Goal: Navigation & Orientation: Locate item on page

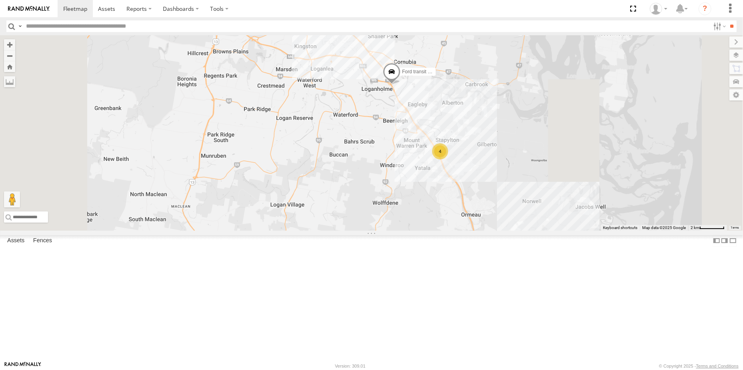
drag, startPoint x: 607, startPoint y: 117, endPoint x: 567, endPoint y: 198, distance: 90.4
click at [567, 198] on div "Ford transit (Little) 4" at bounding box center [371, 132] width 743 height 195
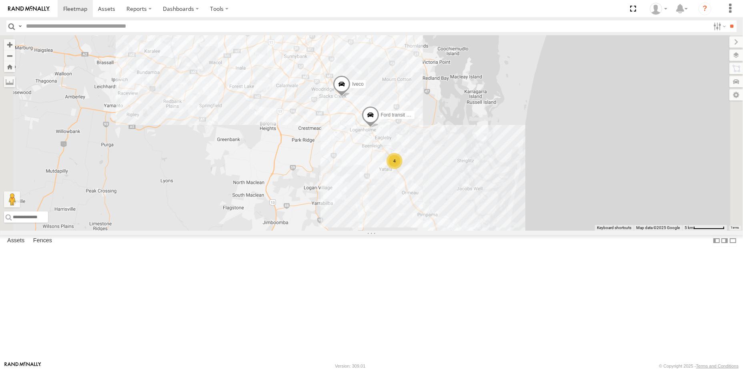
drag, startPoint x: 571, startPoint y: 169, endPoint x: 508, endPoint y: 197, distance: 69.3
click at [508, 197] on div "Ford transit (Little) [GEOGRAPHIC_DATA] 4" at bounding box center [371, 132] width 743 height 195
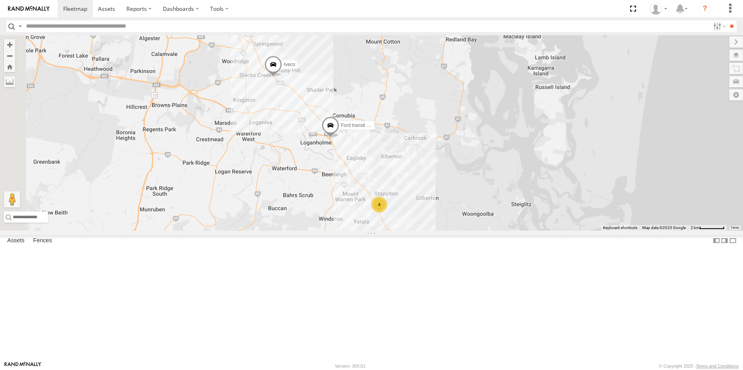
click at [339, 138] on span at bounding box center [331, 127] width 18 height 22
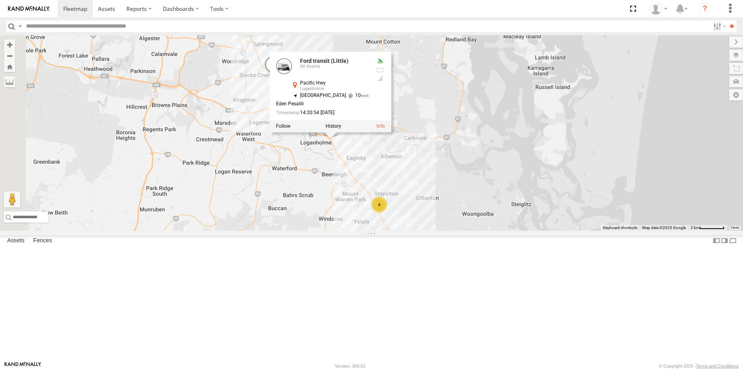
click at [282, 77] on span at bounding box center [273, 67] width 18 height 22
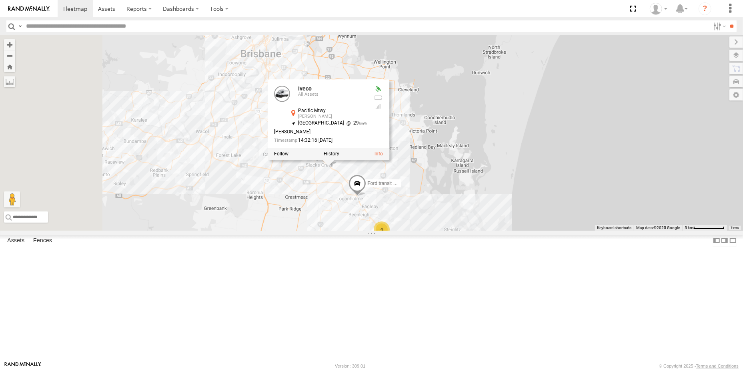
drag, startPoint x: 429, startPoint y: 241, endPoint x: 477, endPoint y: 307, distance: 82.1
click at [477, 230] on div "Ford transit (Little) [GEOGRAPHIC_DATA] Iveco All Assets Pacific [GEOGRAPHIC_DA…" at bounding box center [371, 132] width 743 height 195
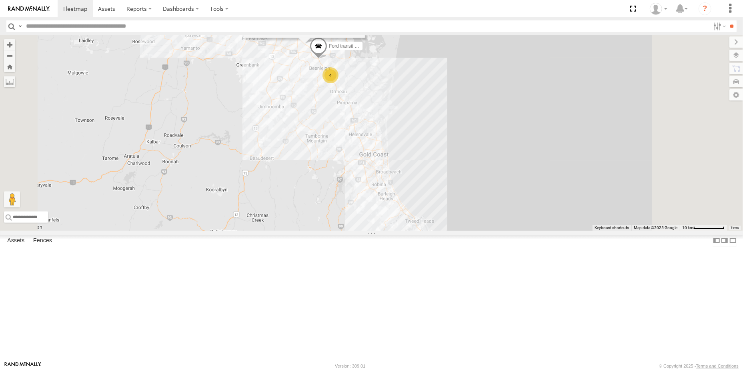
drag, startPoint x: 524, startPoint y: 244, endPoint x: 469, endPoint y: 118, distance: 137.8
click at [469, 118] on div "Ford transit (Little) [GEOGRAPHIC_DATA] Iveco All Assets Pacific [GEOGRAPHIC_DA…" at bounding box center [371, 132] width 743 height 195
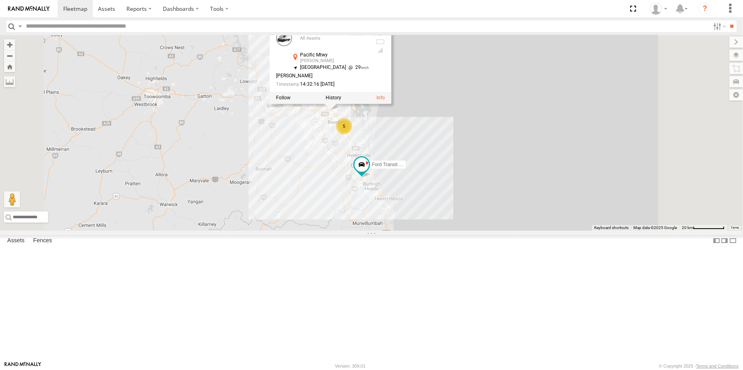
drag, startPoint x: 470, startPoint y: 188, endPoint x: 476, endPoint y: 218, distance: 30.6
click at [476, 218] on div "Iveco Iveco All Assets Pacific [GEOGRAPHIC_DATA][PERSON_NAME] -27.64113 , [STRE…" at bounding box center [371, 132] width 743 height 195
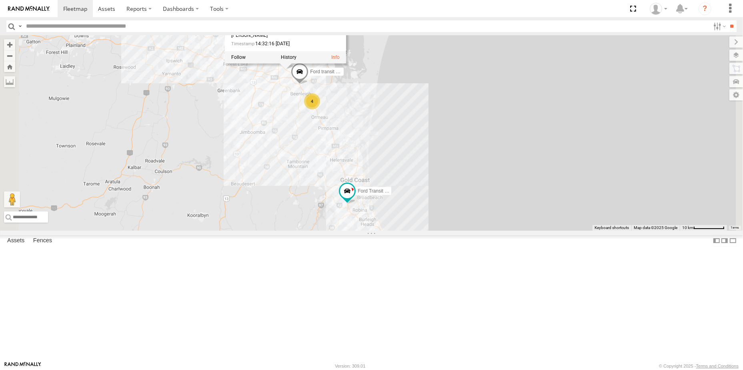
drag, startPoint x: 470, startPoint y: 248, endPoint x: 486, endPoint y: 162, distance: 88.2
click at [486, 162] on div "Iveco Iveco All Assets Pacific [GEOGRAPHIC_DATA][PERSON_NAME] -27.64113 , 153.1…" at bounding box center [371, 132] width 743 height 195
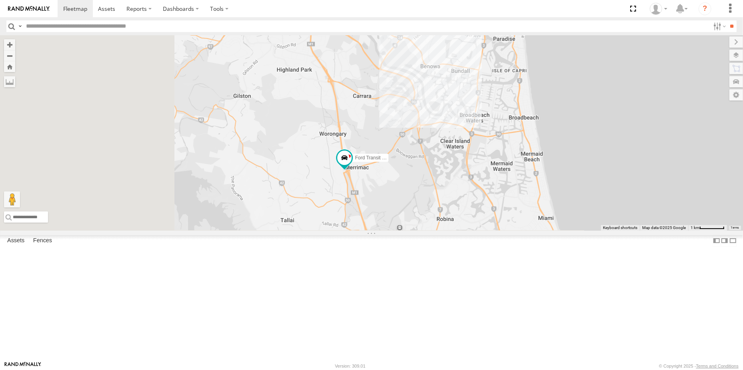
drag, startPoint x: 407, startPoint y: 248, endPoint x: 525, endPoint y: 140, distance: 160.0
click at [523, 143] on div "Iveco Iveco All Assets Pacific [GEOGRAPHIC_DATA][PERSON_NAME] -27.64113 , 153.1…" at bounding box center [371, 132] width 743 height 195
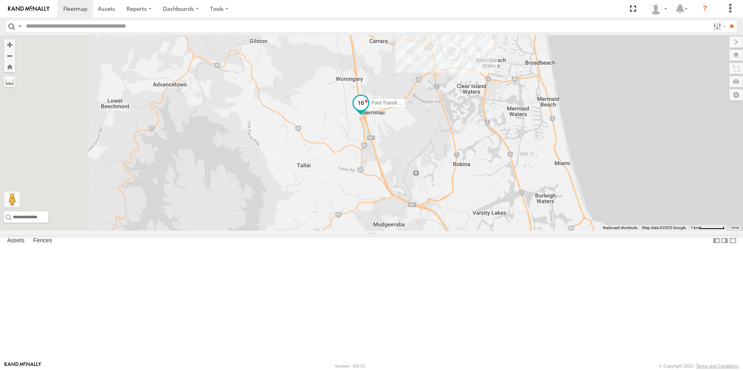
click at [368, 110] on span at bounding box center [361, 103] width 14 height 14
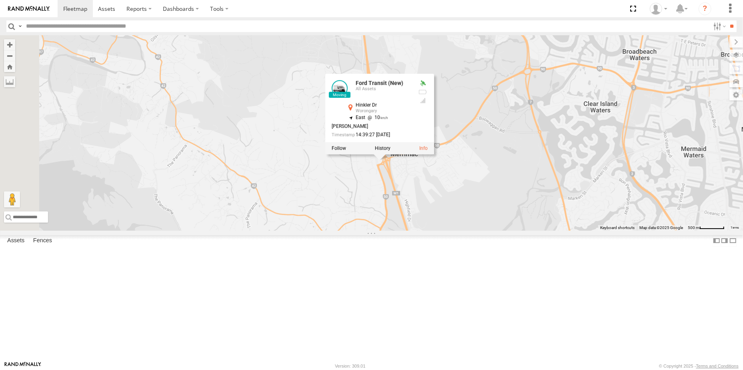
drag, startPoint x: 455, startPoint y: 186, endPoint x: 506, endPoint y: 252, distance: 83.7
click at [506, 230] on div "Iveco Ford Transit (New) Ford transit (Little) Ford Transit (New) All Assets Hi…" at bounding box center [371, 132] width 743 height 195
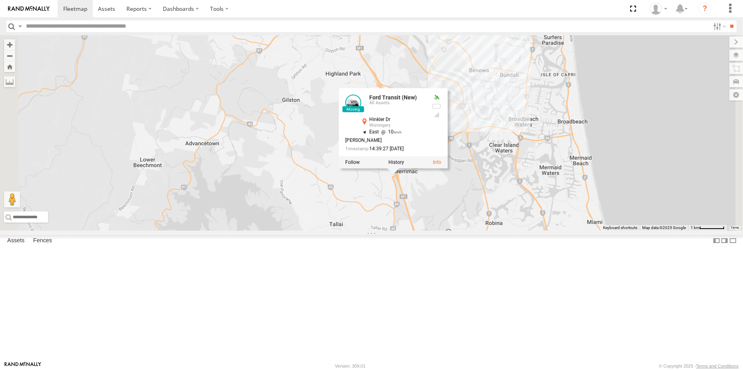
click at [515, 230] on div "Iveco Ford Transit (New) Ford transit (Little) Ford Transit (New) All Assets Hi…" at bounding box center [371, 132] width 743 height 195
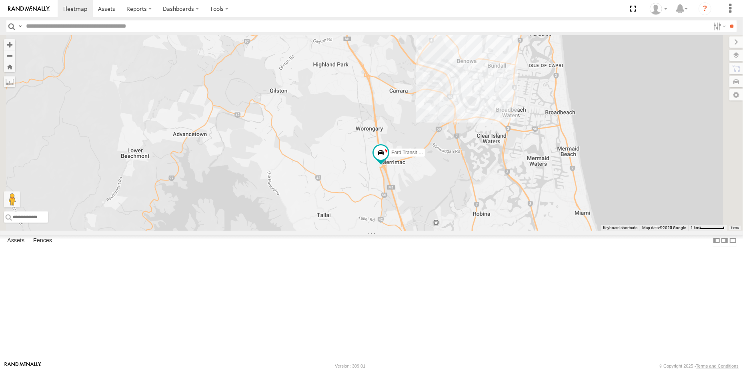
drag, startPoint x: 483, startPoint y: 121, endPoint x: 470, endPoint y: 114, distance: 14.9
click at [470, 114] on div "Iveco Ford Transit (New) Ford transit (Little)" at bounding box center [371, 132] width 743 height 195
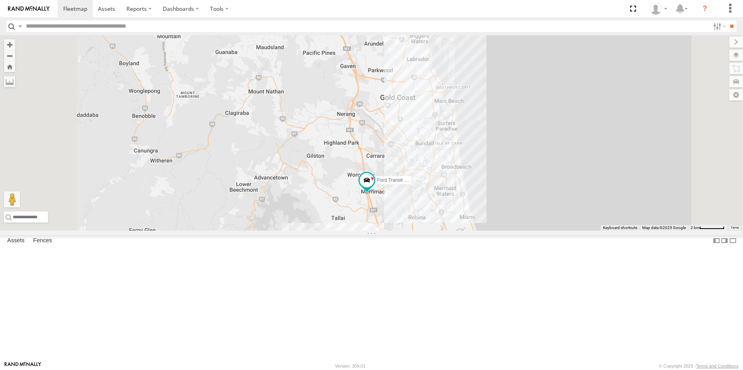
drag, startPoint x: 472, startPoint y: 144, endPoint x: 466, endPoint y: 192, distance: 49.1
click at [467, 193] on div "Iveco Ford Transit (New) Ford transit (Little)" at bounding box center [371, 132] width 743 height 195
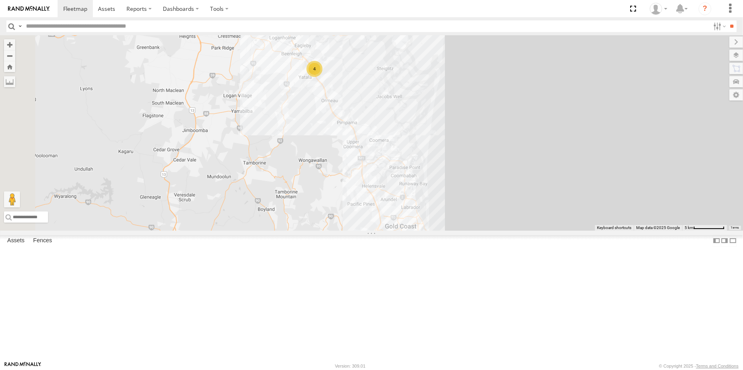
drag, startPoint x: 437, startPoint y: 148, endPoint x: 456, endPoint y: 250, distance: 104.3
click at [458, 230] on div "Iveco Ford Transit (New) Ford transit (Little) 4" at bounding box center [371, 132] width 743 height 195
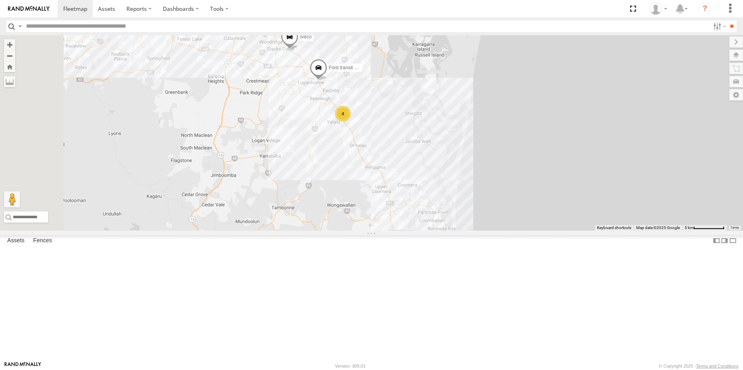
drag, startPoint x: 447, startPoint y: 214, endPoint x: 463, endPoint y: 226, distance: 20.8
click at [463, 226] on div "Iveco Ford Transit (New) Ford transit (Little) 4" at bounding box center [371, 132] width 743 height 195
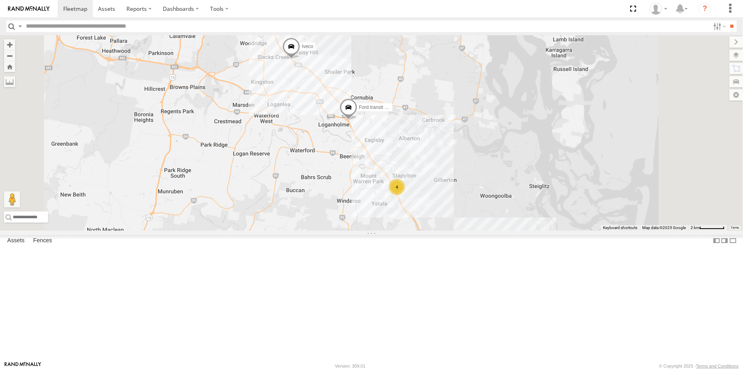
drag, startPoint x: 425, startPoint y: 157, endPoint x: 436, endPoint y: 220, distance: 63.7
click at [436, 220] on div "Iveco Ford Transit (New) Ford transit (Little) 4" at bounding box center [371, 132] width 743 height 195
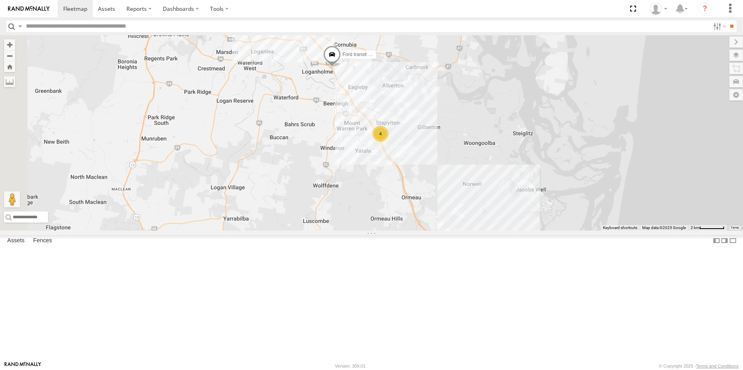
drag, startPoint x: 432, startPoint y: 246, endPoint x: 413, endPoint y: 181, distance: 67.6
click at [413, 181] on div "Iveco Ford Transit (New) Ford transit (Little) 4" at bounding box center [371, 132] width 743 height 195
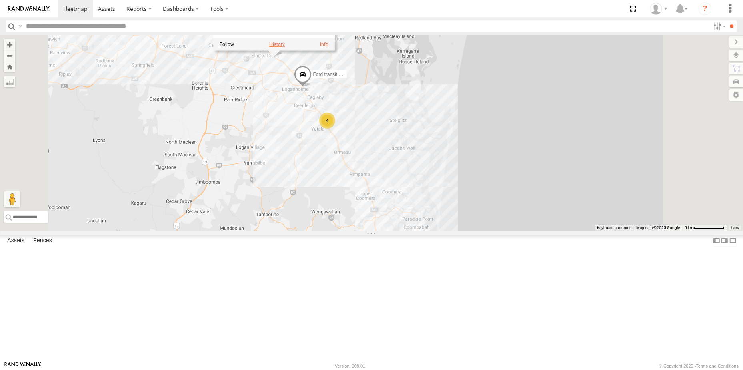
click at [285, 48] on label at bounding box center [277, 45] width 16 height 6
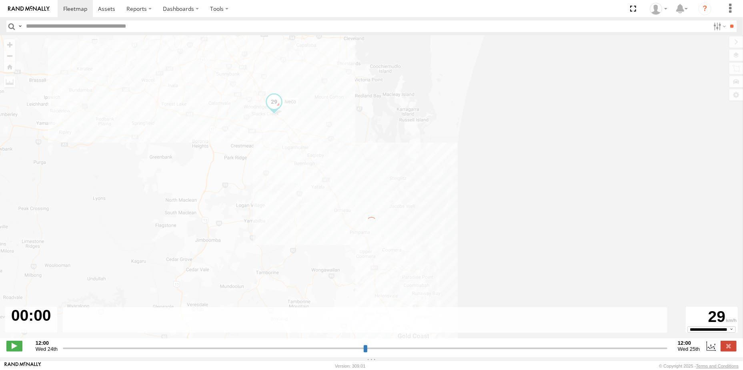
type input "**********"
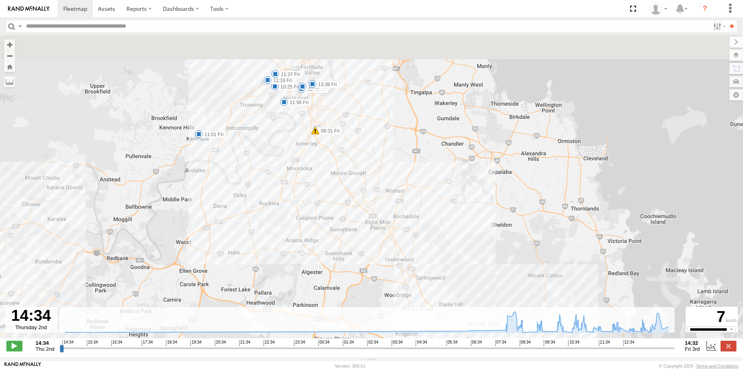
drag, startPoint x: 391, startPoint y: 170, endPoint x: 411, endPoint y: 211, distance: 45.6
click at [411, 211] on div "Iveco 08:31 Fri 09:36 Fri 11:01 Fri 10:25 Fri 11:19 Fri 11:37 Fri 11:56 Fri 12:…" at bounding box center [371, 190] width 743 height 311
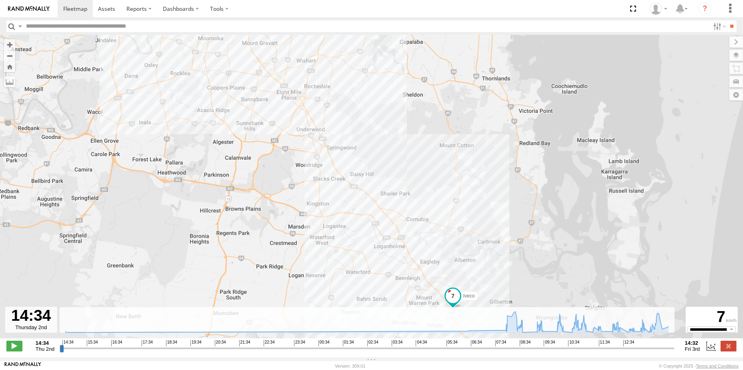
drag, startPoint x: 465, startPoint y: 262, endPoint x: 368, endPoint y: 125, distance: 168.3
click at [368, 125] on div "Iveco 08:31 Fri 09:36 Fri 11:01 Fri 10:25 Fri 11:19 Fri 11:37 Fri 11:56 Fri 12:…" at bounding box center [371, 190] width 743 height 311
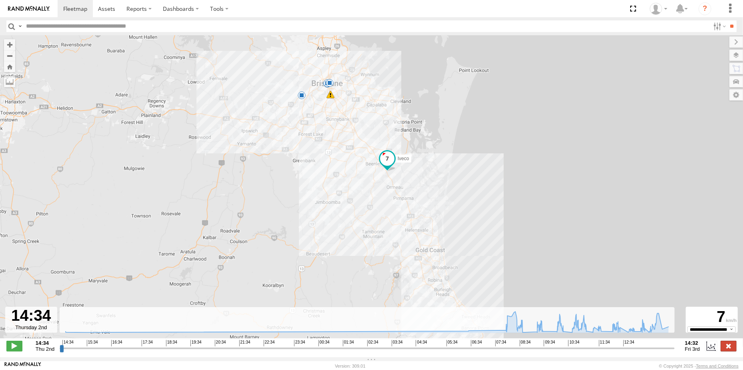
click at [728, 351] on label at bounding box center [729, 346] width 16 height 10
